Goal: Information Seeking & Learning: Learn about a topic

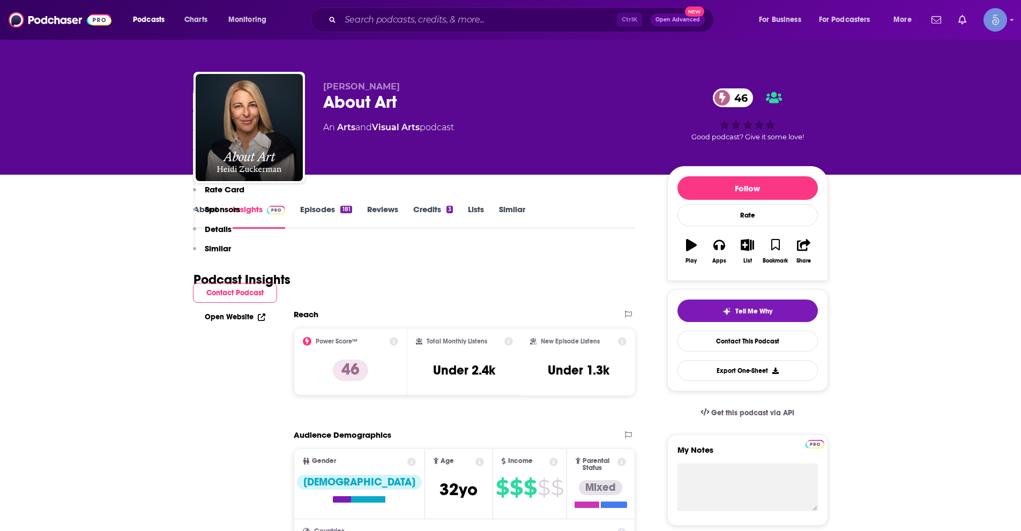
scroll to position [697, 0]
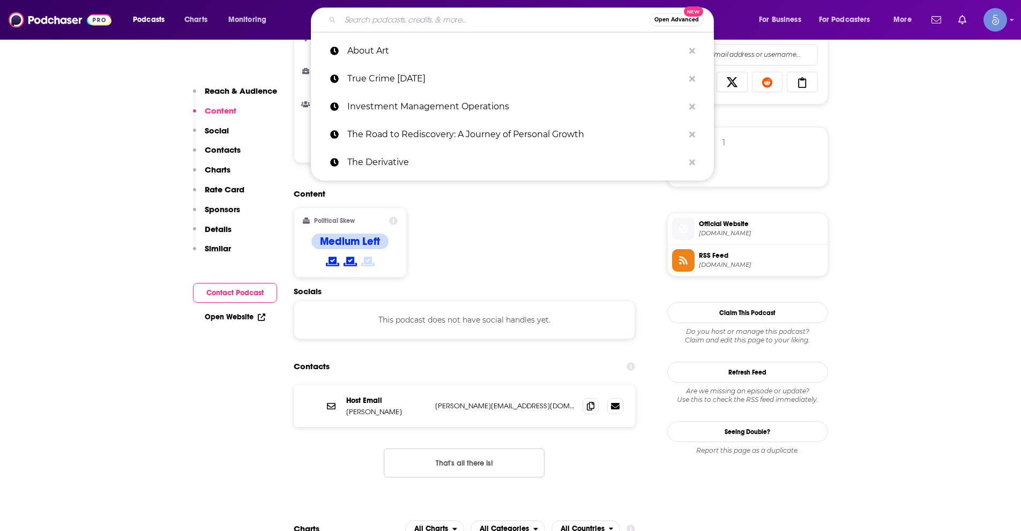
click at [429, 25] on input "Search podcasts, credits, & more..." at bounding box center [494, 19] width 309 height 17
paste input "The Mindful Movement"
type input "The Mindful Movement"
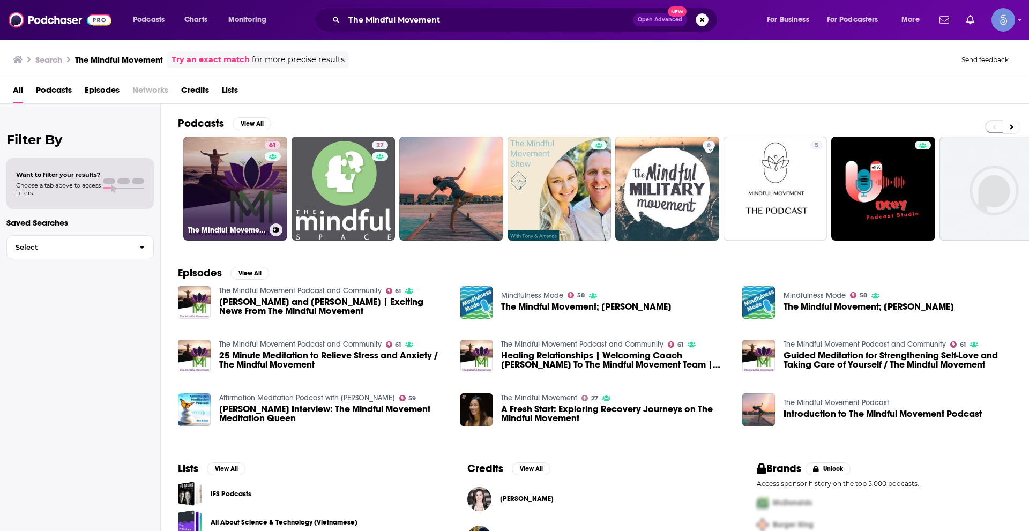
click at [261, 151] on link "61 The Mindful Movement Podcast and Community" at bounding box center [235, 189] width 104 height 104
